Goal: Task Accomplishment & Management: Use online tool/utility

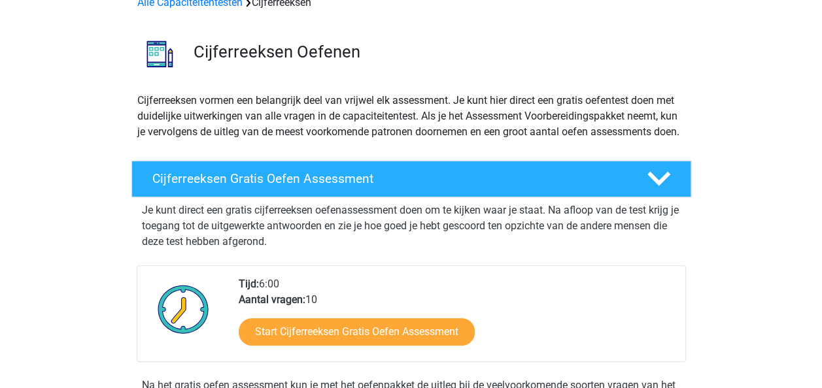
scroll to position [202, 0]
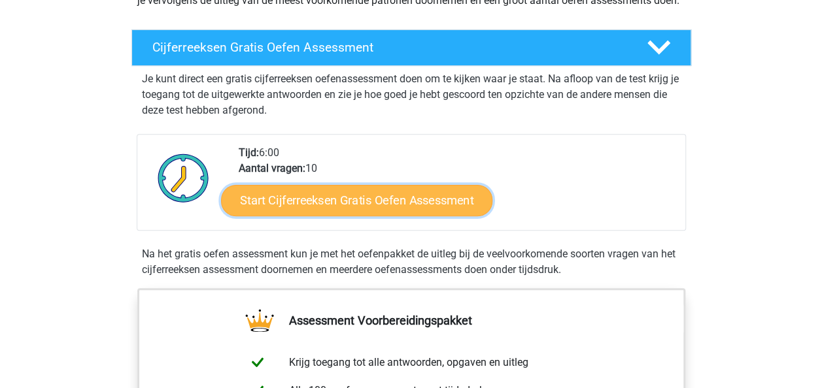
click at [276, 211] on link "Start Cijferreeksen Gratis Oefen Assessment" at bounding box center [356, 199] width 271 height 31
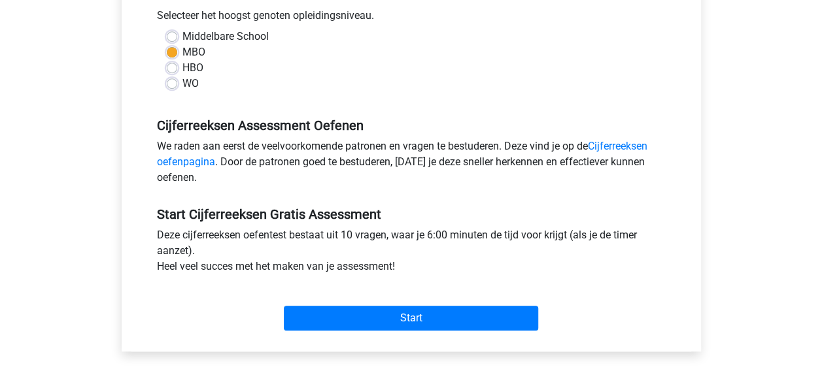
scroll to position [302, 0]
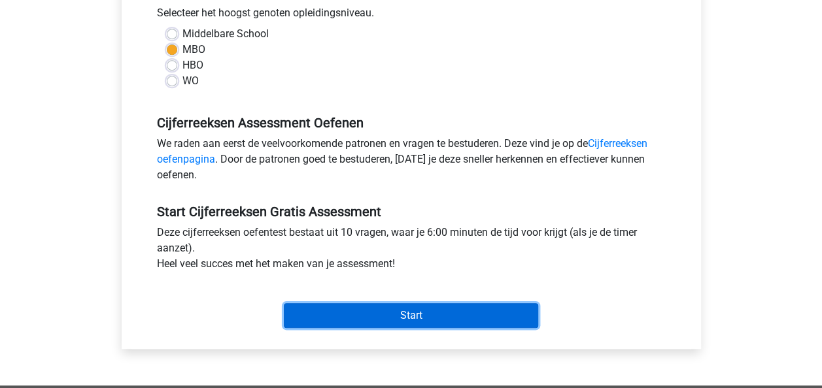
click at [390, 327] on input "Start" at bounding box center [411, 315] width 254 height 25
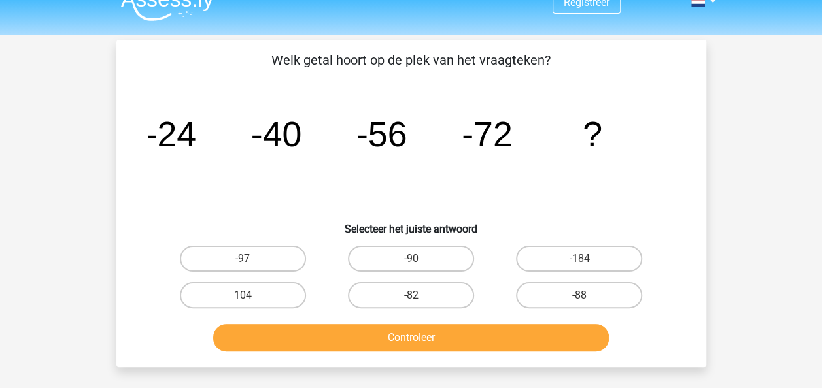
scroll to position [21, 0]
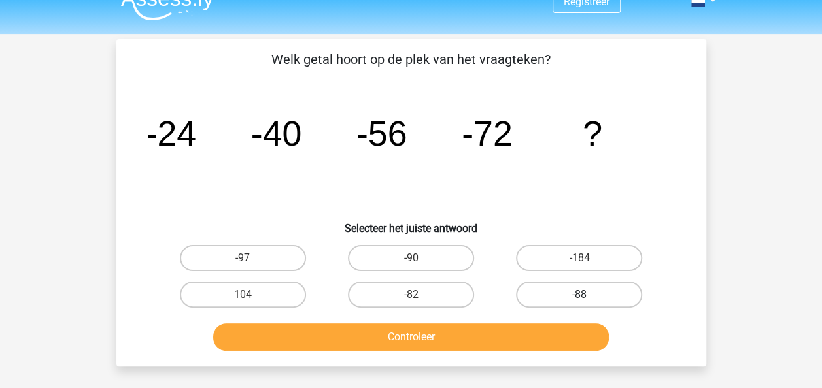
click at [557, 294] on label "-88" at bounding box center [579, 295] width 126 height 26
click at [579, 295] on input "-88" at bounding box center [583, 299] width 9 height 9
radio input "true"
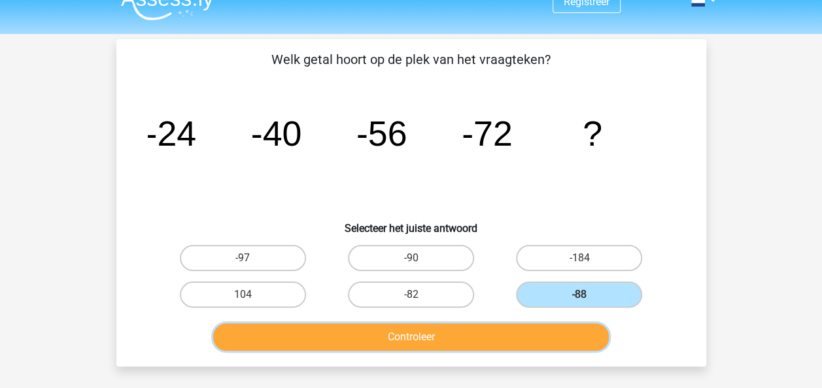
click at [463, 339] on button "Controleer" at bounding box center [411, 337] width 396 height 27
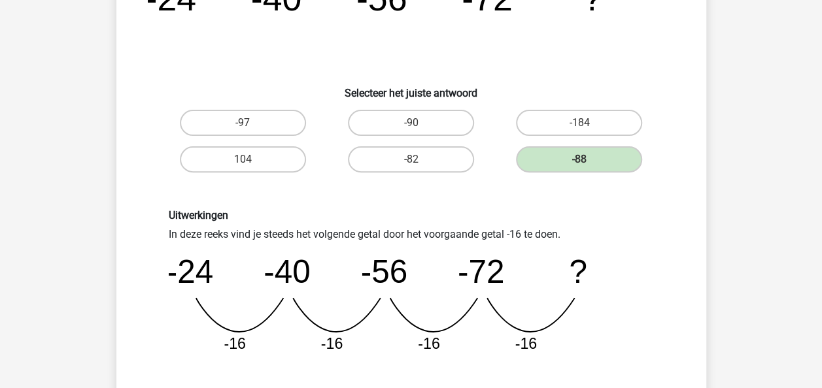
scroll to position [274, 0]
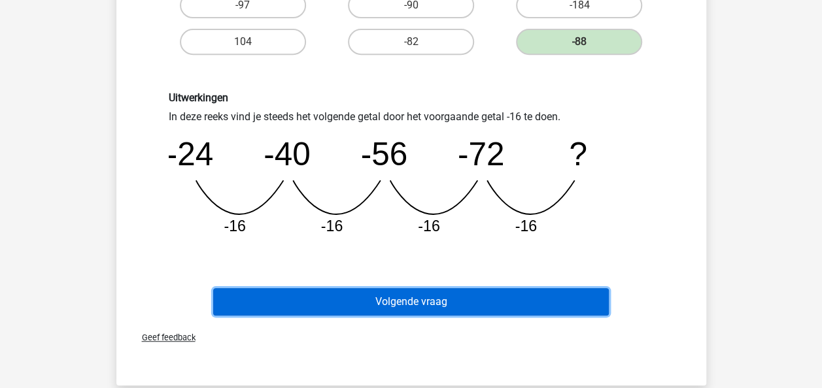
click at [427, 303] on button "Volgende vraag" at bounding box center [411, 301] width 396 height 27
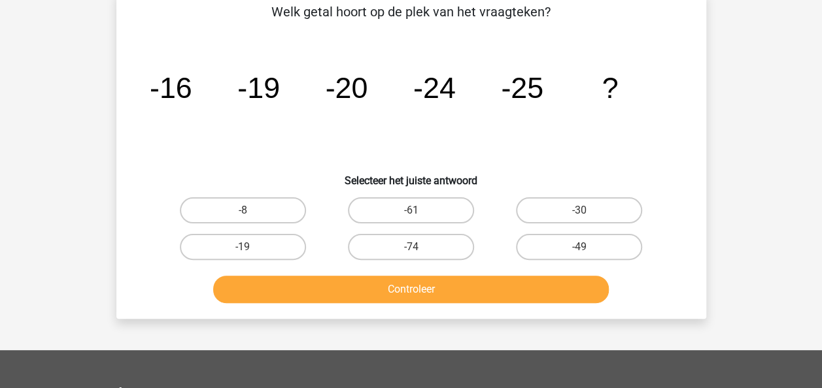
scroll to position [60, 0]
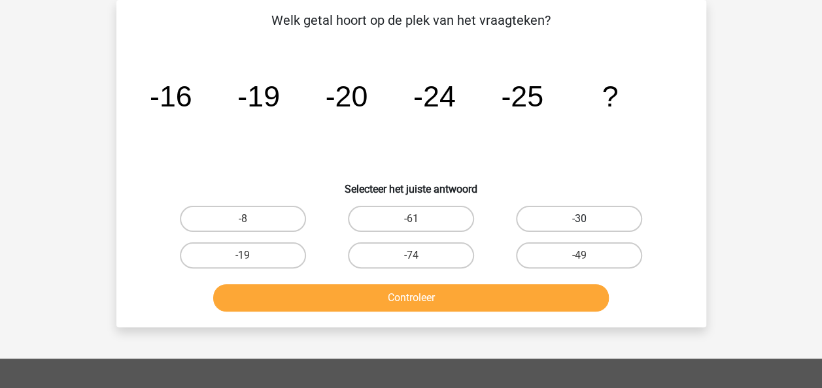
click at [548, 220] on label "-30" at bounding box center [579, 219] width 126 height 26
click at [579, 220] on input "-30" at bounding box center [583, 223] width 9 height 9
radio input "true"
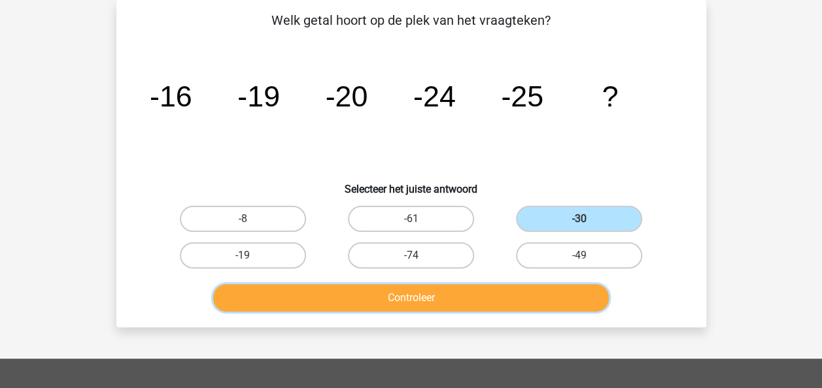
click at [460, 302] on button "Controleer" at bounding box center [411, 297] width 396 height 27
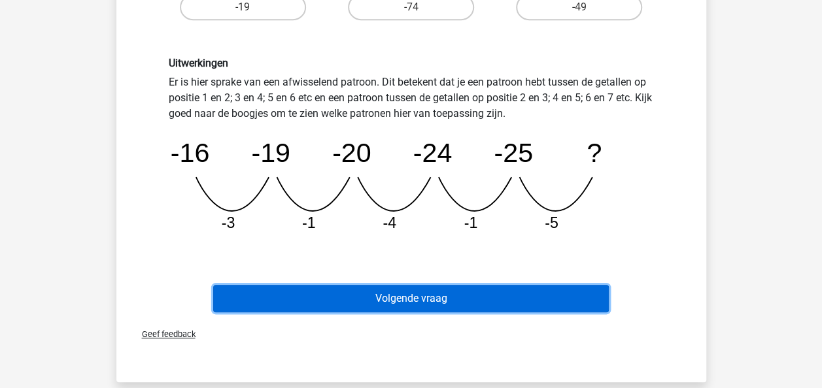
click at [460, 302] on button "Volgende vraag" at bounding box center [411, 298] width 396 height 27
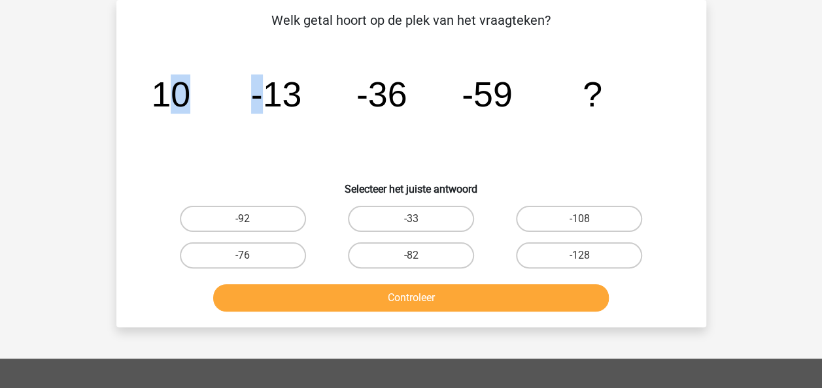
drag, startPoint x: 169, startPoint y: 93, endPoint x: 263, endPoint y: 101, distance: 93.8
click at [263, 101] on g "10 -13 -36 -59 ?" at bounding box center [376, 94] width 451 height 39
drag, startPoint x: 263, startPoint y: 101, endPoint x: 260, endPoint y: 126, distance: 25.6
click at [260, 126] on icon "image/svg+xml 10 -13 -36 -59 ?" at bounding box center [411, 107] width 527 height 132
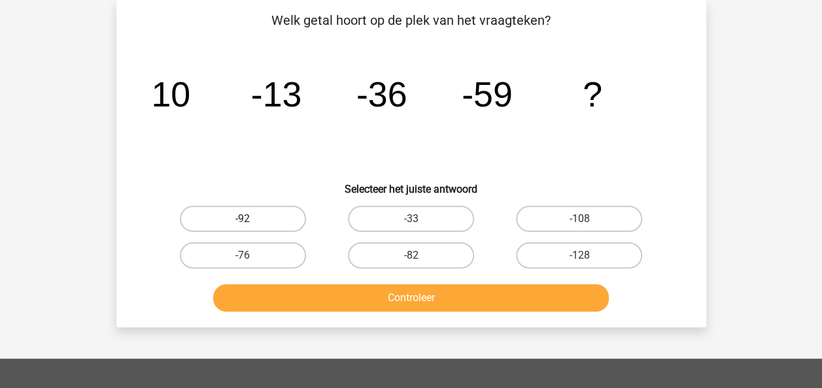
click at [269, 220] on label "-92" at bounding box center [243, 219] width 126 height 26
click at [251, 220] on input "-92" at bounding box center [247, 223] width 9 height 9
radio input "true"
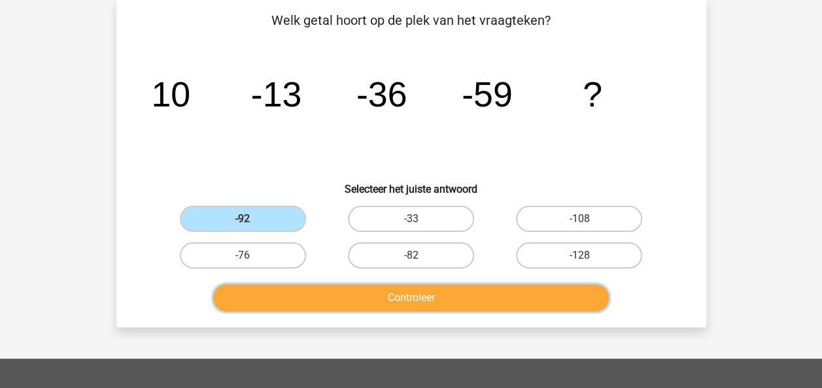
click at [309, 288] on button "Controleer" at bounding box center [411, 297] width 396 height 27
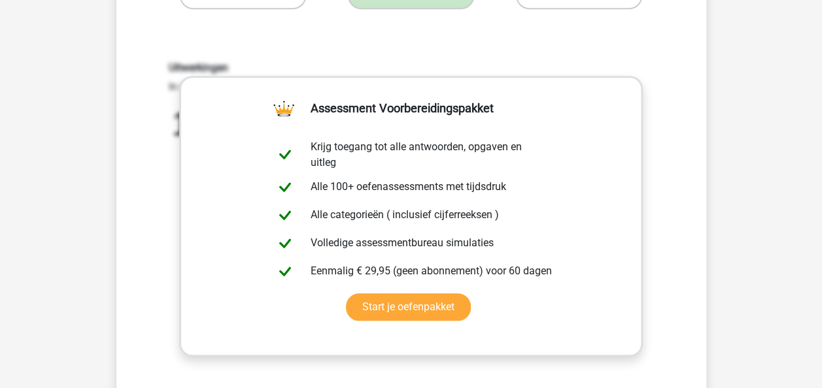
scroll to position [319, 0]
click at [560, 59] on div "Uitwerkingen In deze reeks vind je steeds het volgende getal door het voorgaand…" at bounding box center [411, 233] width 548 height 405
